Goal: Task Accomplishment & Management: Manage account settings

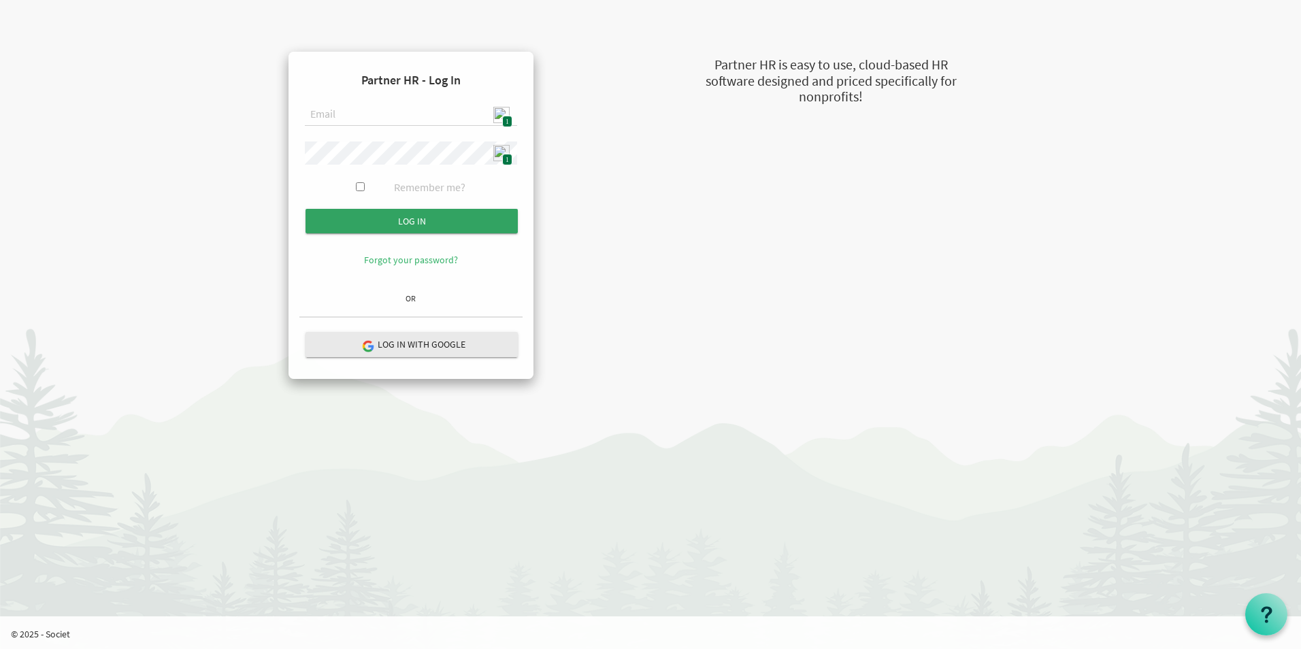
type input "[EMAIL_ADDRESS][DOMAIN_NAME]"
click at [401, 218] on input "submit" at bounding box center [412, 221] width 212 height 25
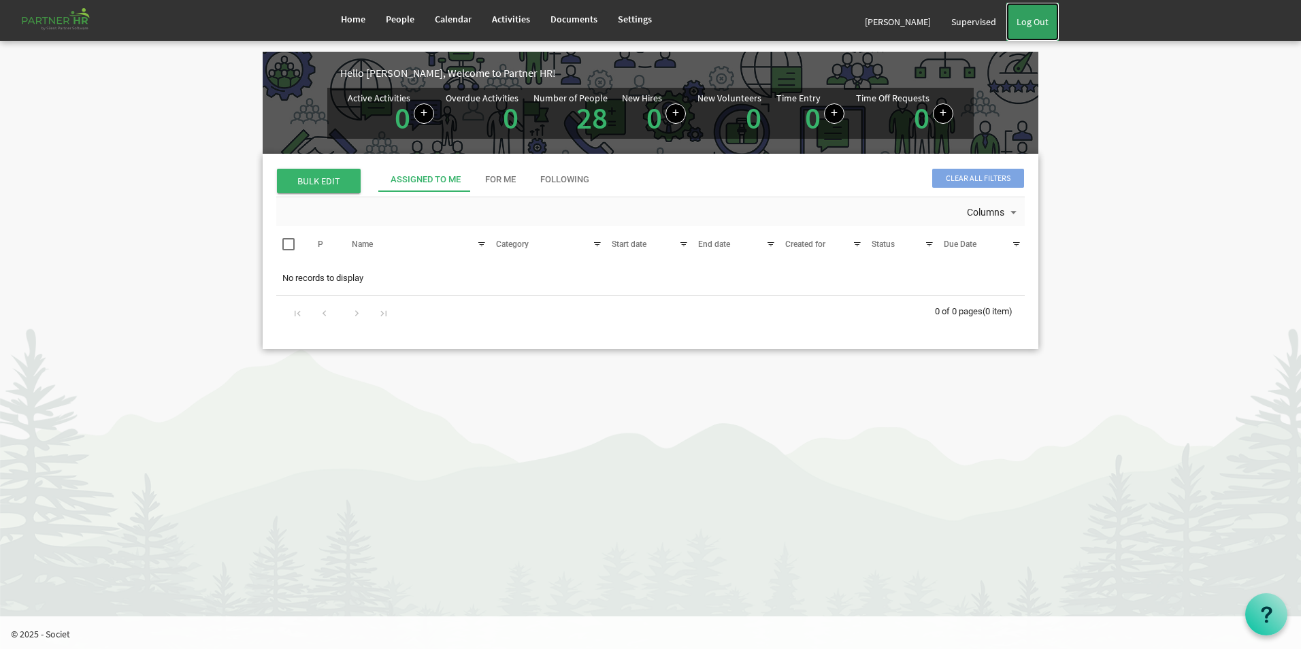
drag, startPoint x: 1030, startPoint y: 12, endPoint x: 1020, endPoint y: 10, distance: 9.6
click at [1030, 12] on link "Log Out" at bounding box center [1033, 22] width 52 height 38
